Goal: Transaction & Acquisition: Purchase product/service

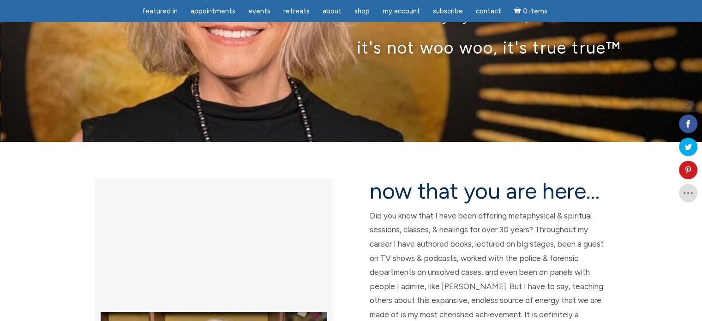
scroll to position [215, 0]
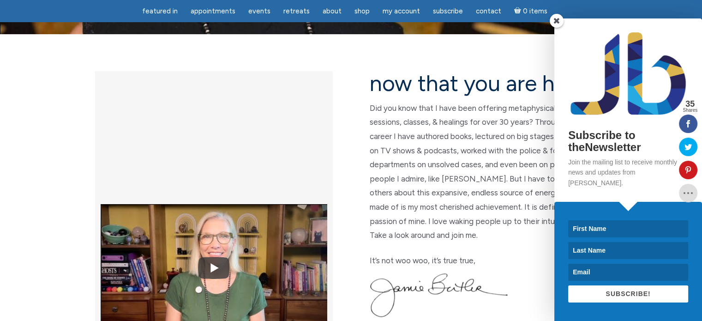
click at [556, 28] on span at bounding box center [557, 21] width 14 height 14
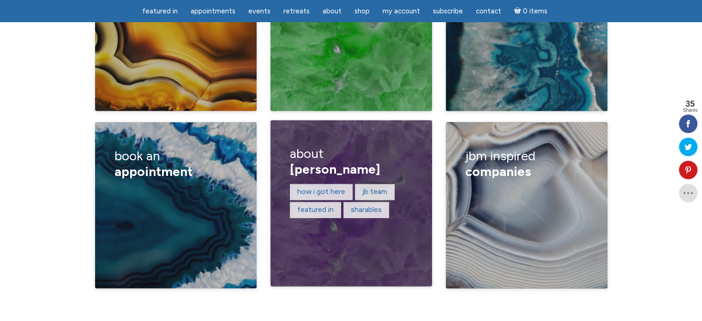
scroll to position [1615, 0]
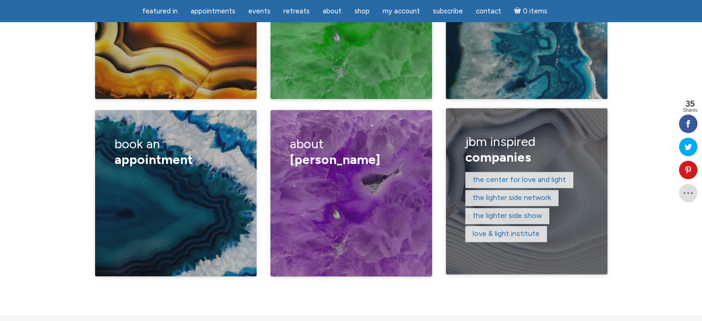
click at [517, 149] on span "Companies" at bounding box center [498, 157] width 66 height 16
click at [532, 175] on link "The Center for Love and Light" at bounding box center [519, 179] width 93 height 9
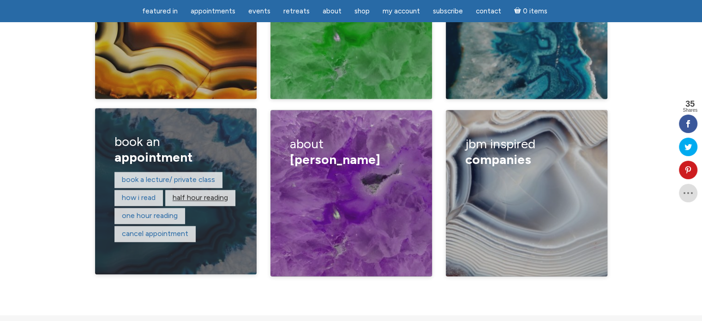
click at [192, 193] on link "Half hour reading" at bounding box center [200, 197] width 55 height 9
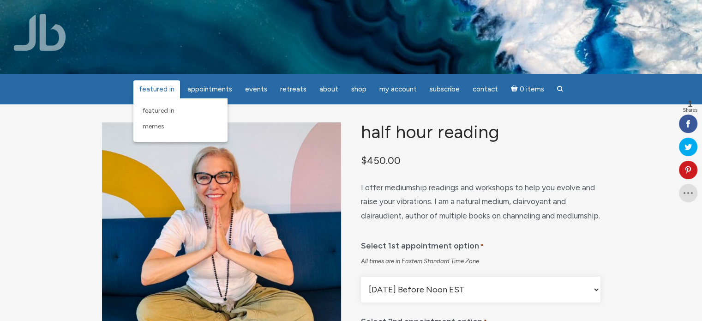
click at [166, 87] on span "featured in" at bounding box center [157, 89] width 36 height 8
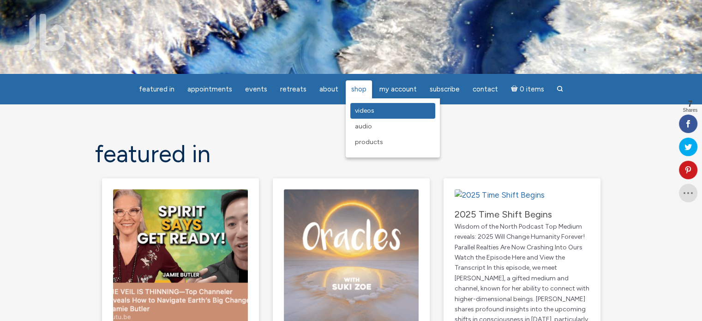
click at [360, 111] on span "Videos" at bounding box center [364, 111] width 19 height 8
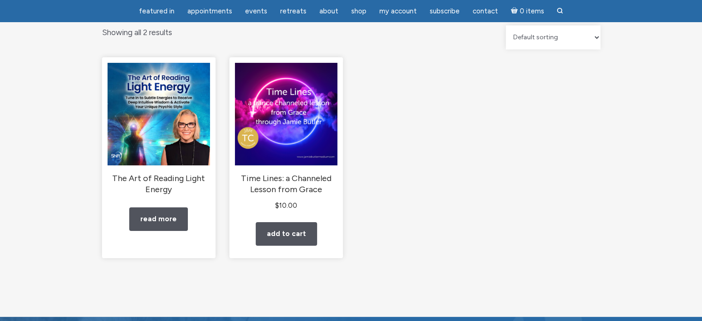
scroll to position [108, 0]
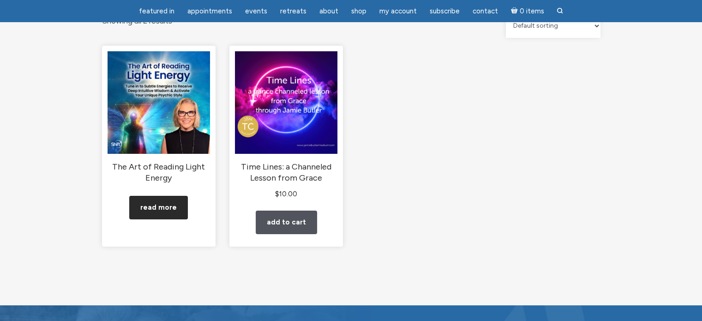
click at [154, 218] on link "Read more" at bounding box center [158, 208] width 59 height 24
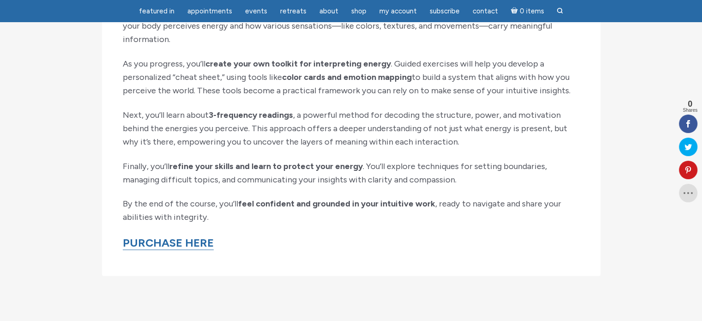
scroll to position [1184, 0]
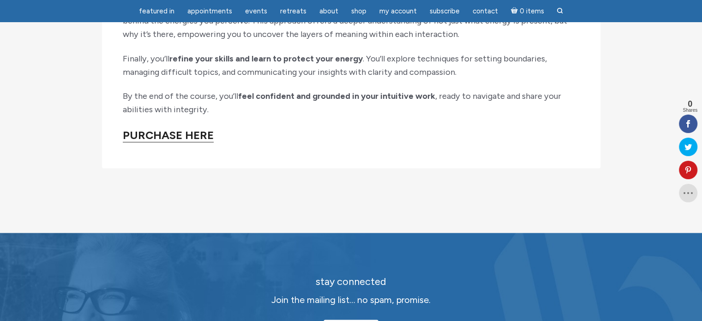
click at [161, 142] on link "PURCHASE HERE" at bounding box center [168, 135] width 91 height 14
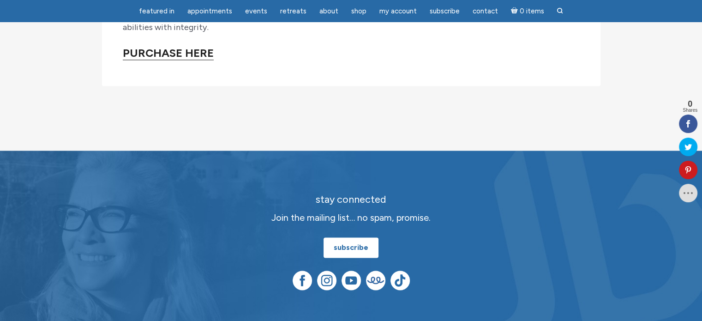
scroll to position [1292, 0]
